Goal: Information Seeking & Learning: Learn about a topic

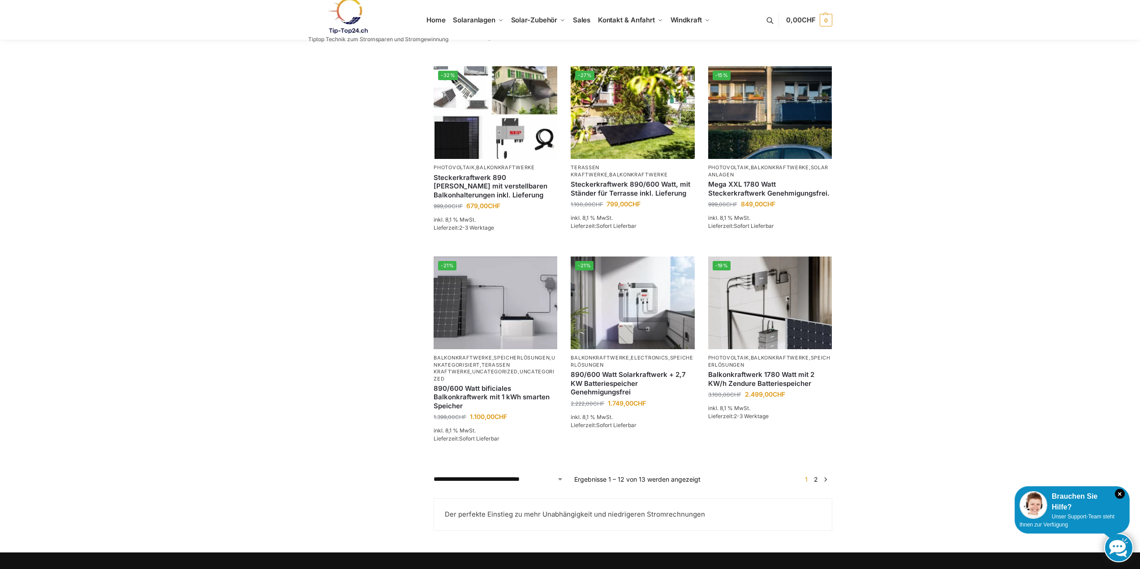
scroll to position [359, 0]
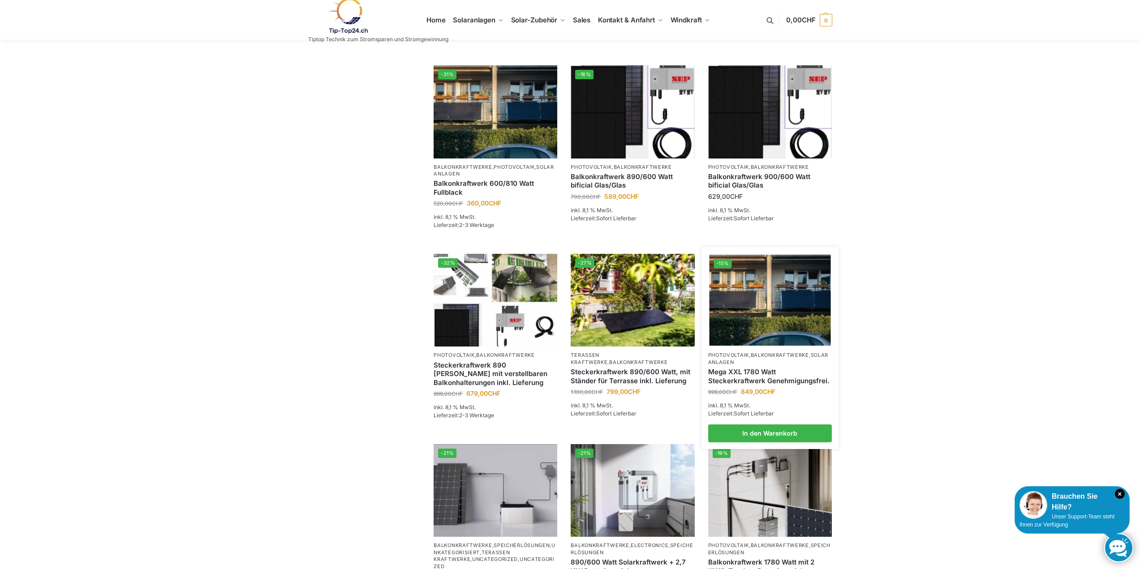
click at [792, 325] on img at bounding box center [769, 300] width 121 height 91
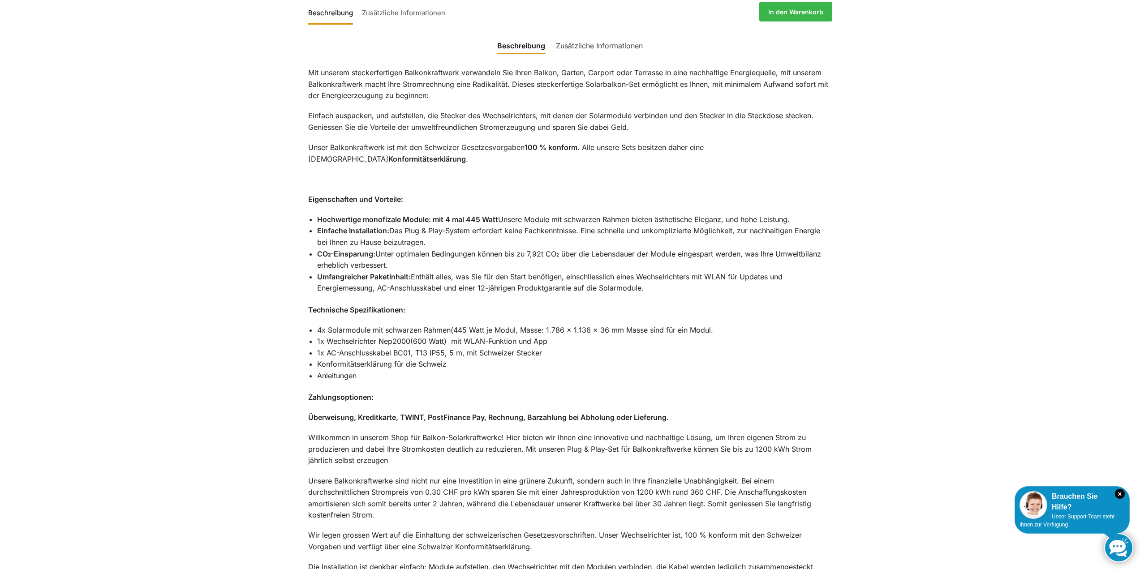
scroll to position [358, 0]
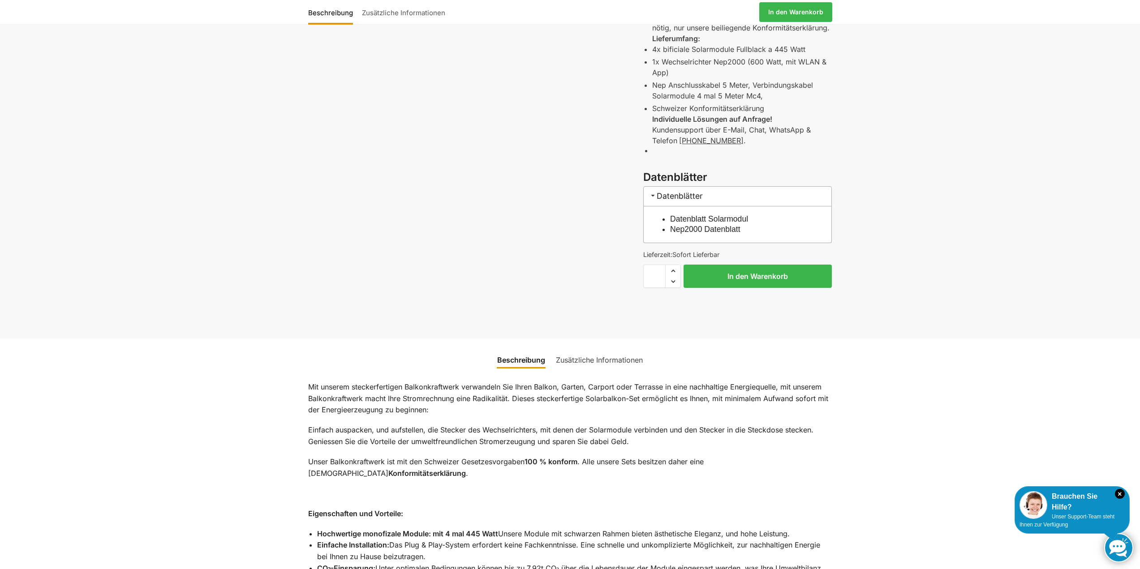
click at [732, 218] on link "Datenblatt Solarmodul" at bounding box center [709, 219] width 78 height 9
click at [716, 232] on link "Nep2000 Datenblatt" at bounding box center [705, 229] width 70 height 9
